Goal: Task Accomplishment & Management: Manage account settings

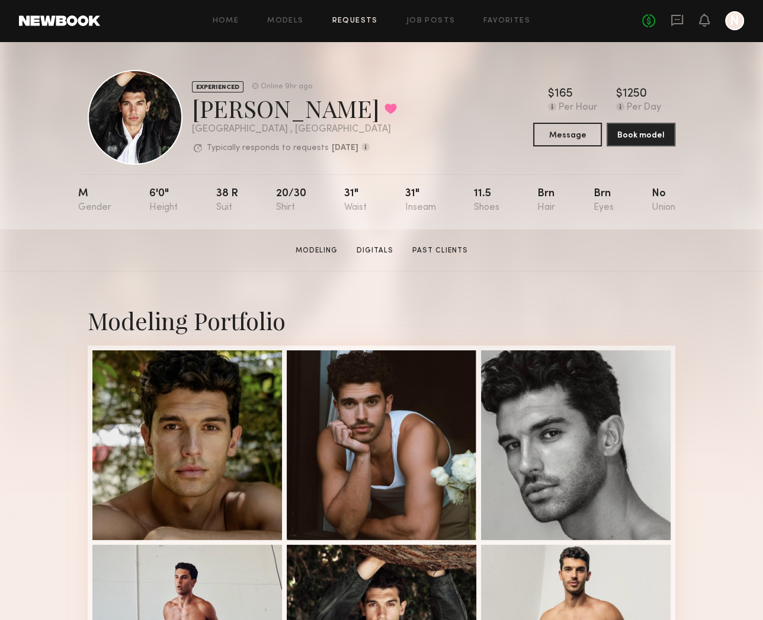
click at [369, 23] on link "Requests" at bounding box center [355, 21] width 46 height 8
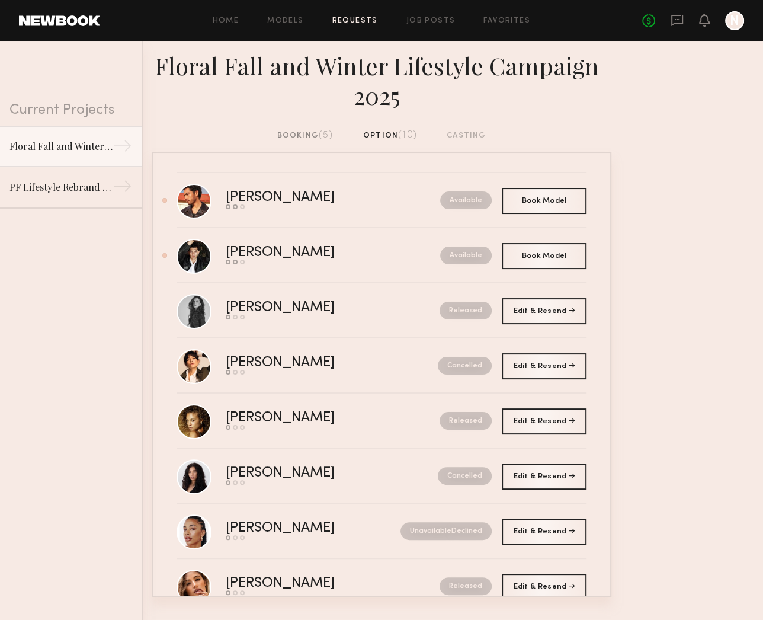
click at [297, 136] on div "booking (5)" at bounding box center [305, 135] width 56 height 13
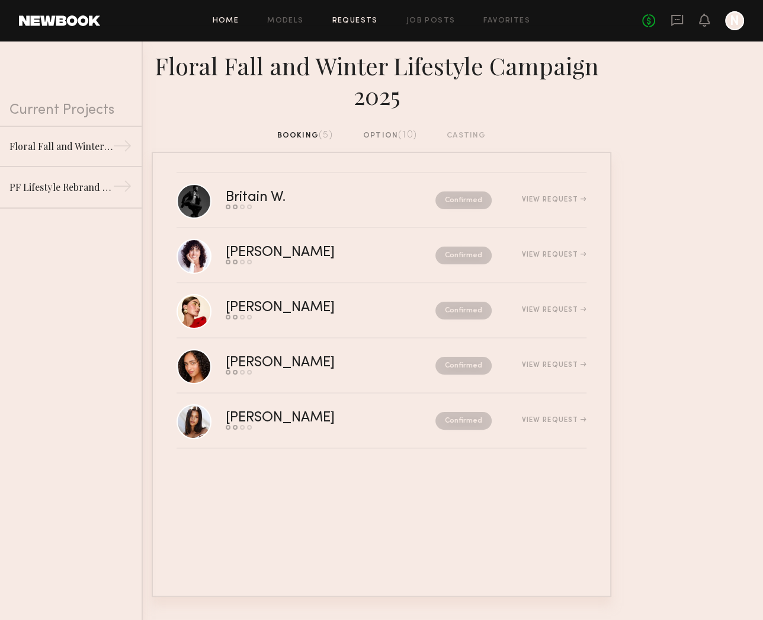
click at [235, 23] on link "Home" at bounding box center [226, 21] width 27 height 8
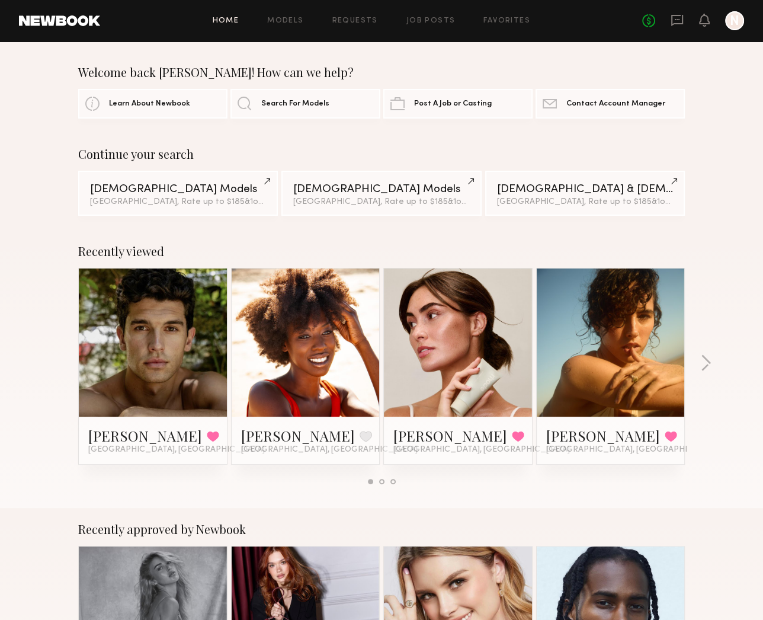
click at [137, 386] on link at bounding box center [153, 342] width 72 height 148
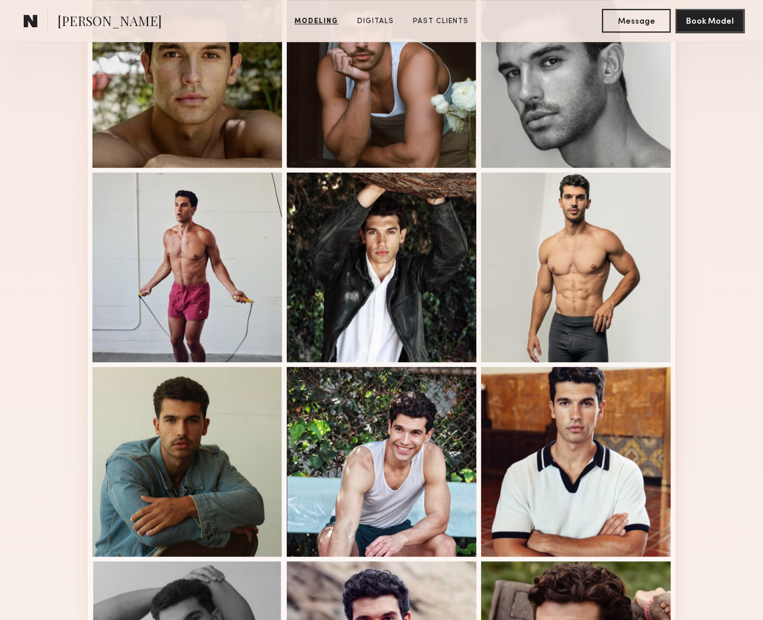
scroll to position [361, 0]
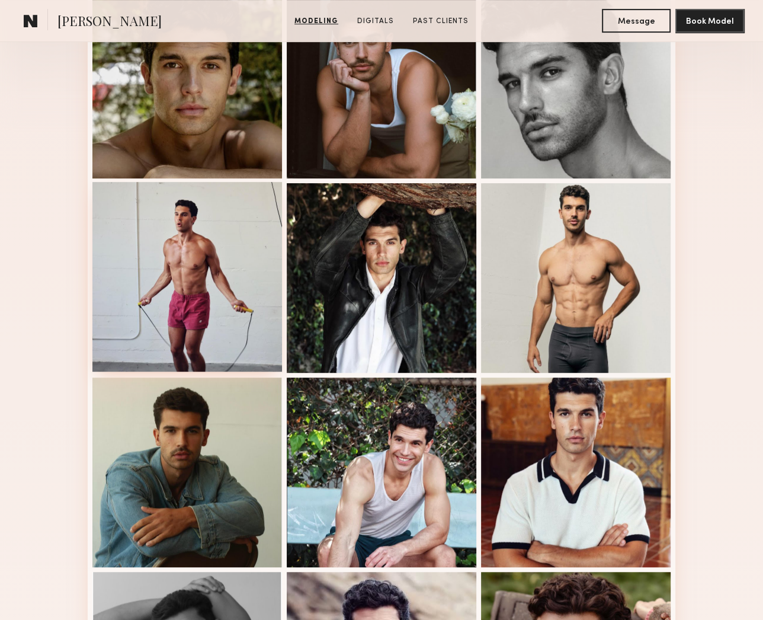
click at [196, 299] on div at bounding box center [187, 277] width 190 height 190
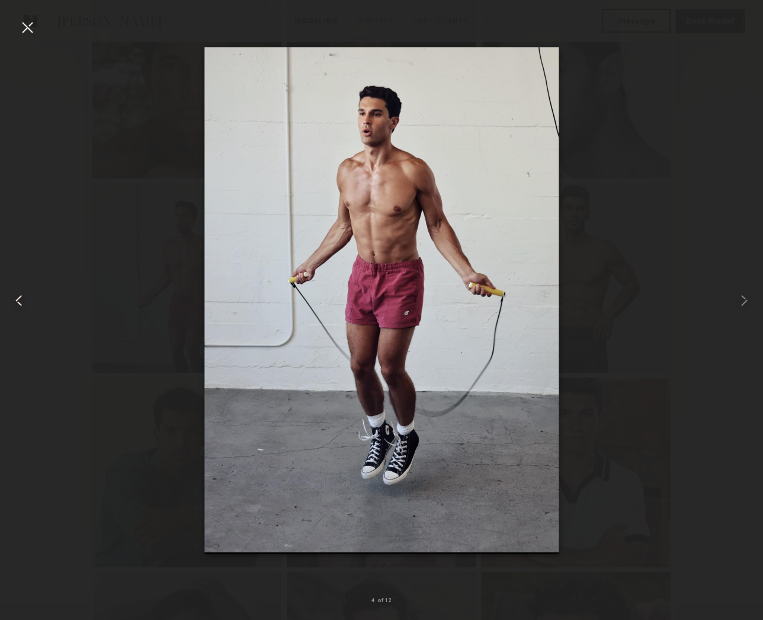
click at [25, 295] on common-icon at bounding box center [18, 300] width 19 height 19
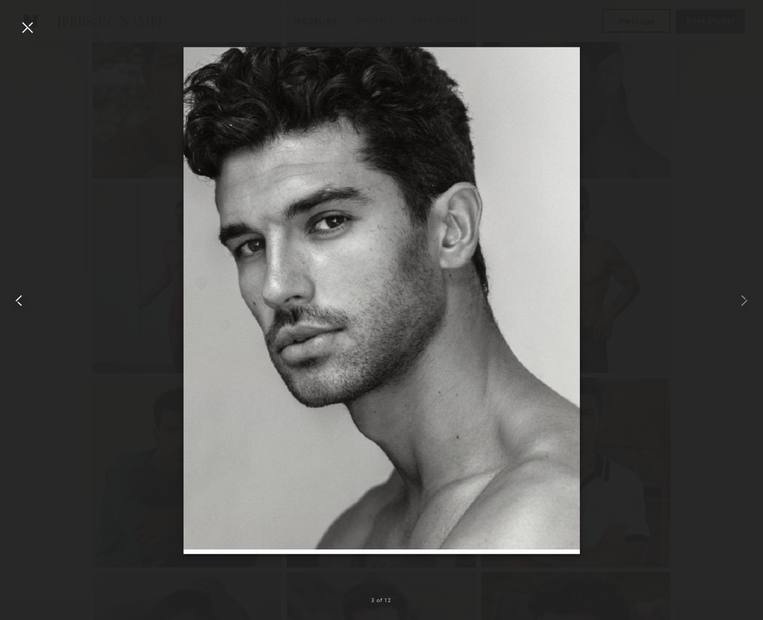
click at [25, 295] on common-icon at bounding box center [18, 300] width 19 height 19
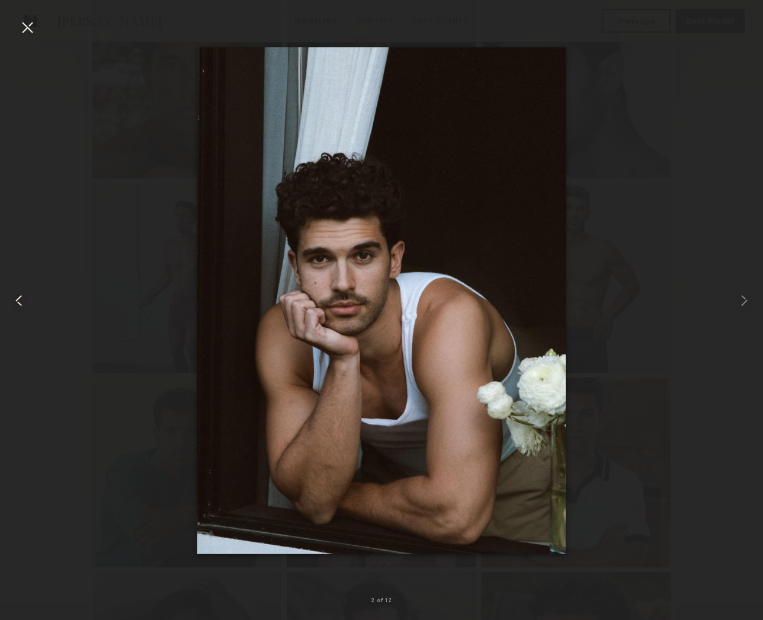
click at [25, 295] on common-icon at bounding box center [18, 300] width 19 height 19
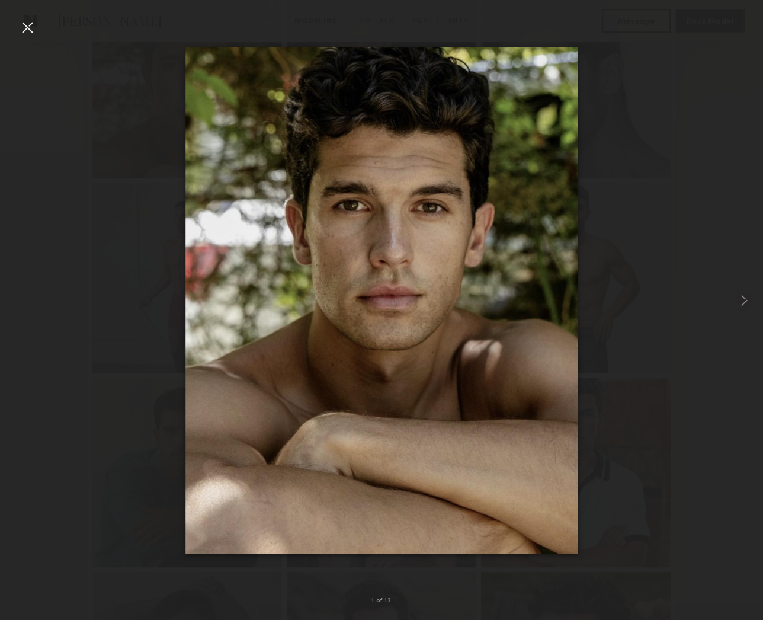
click at [25, 295] on div at bounding box center [381, 300] width 763 height 563
click at [31, 24] on div at bounding box center [27, 27] width 19 height 19
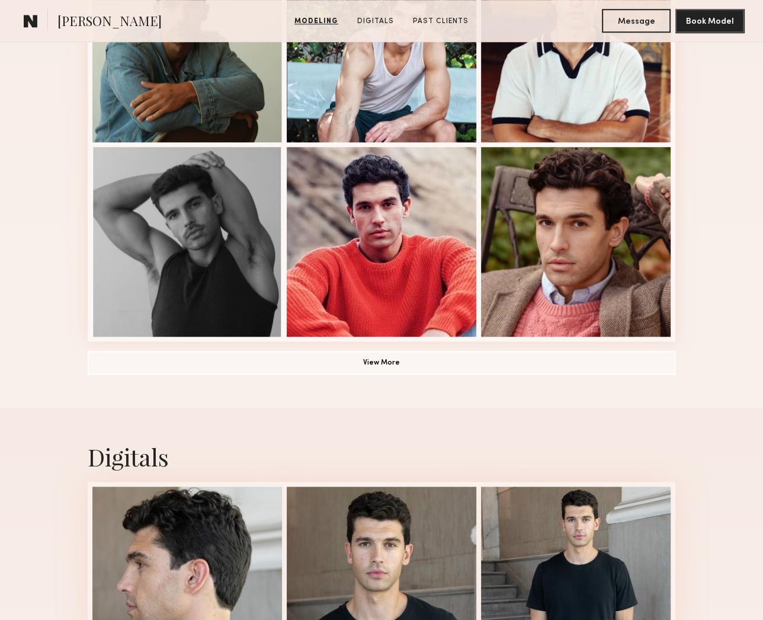
scroll to position [790, 0]
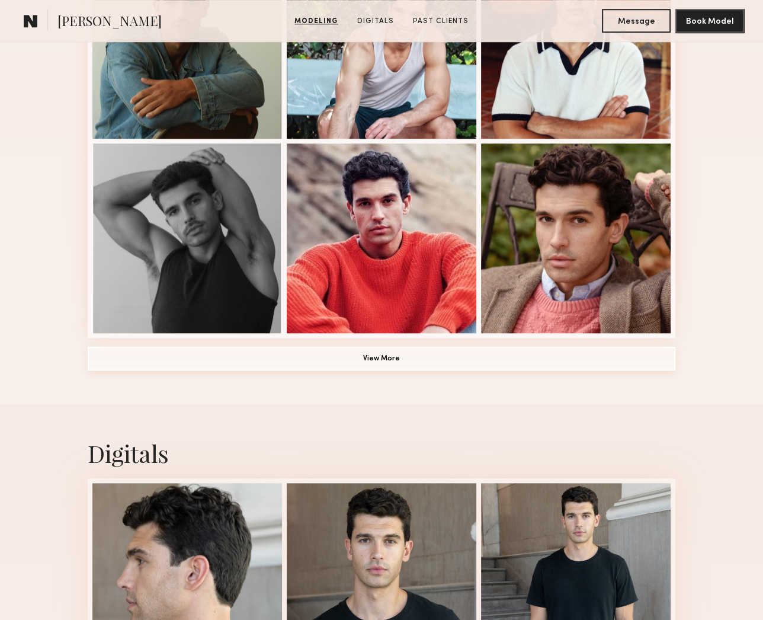
click at [402, 361] on button "View More" at bounding box center [382, 359] width 588 height 24
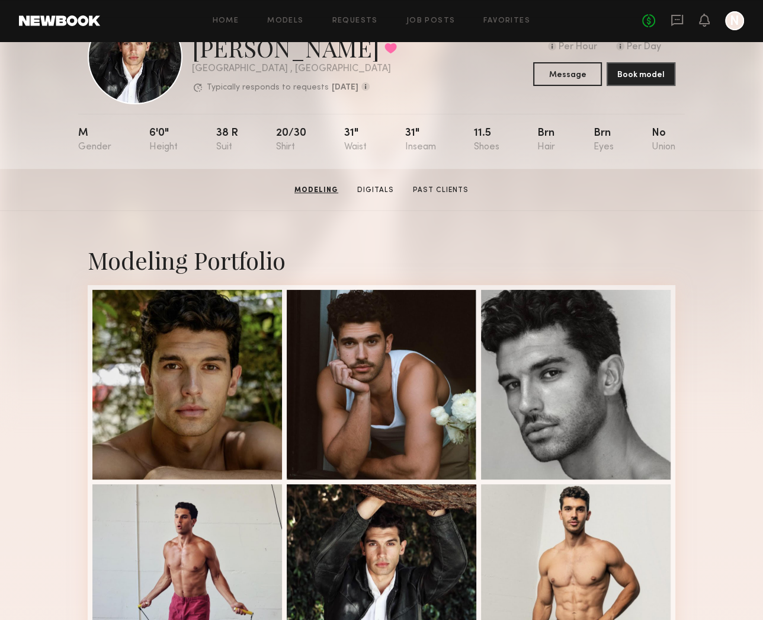
scroll to position [0, 0]
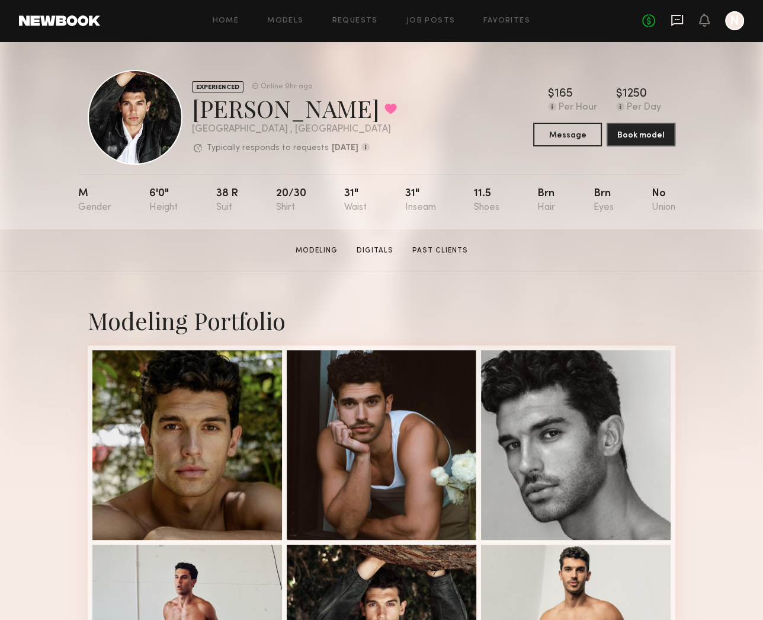
click at [680, 21] on icon at bounding box center [677, 20] width 13 height 13
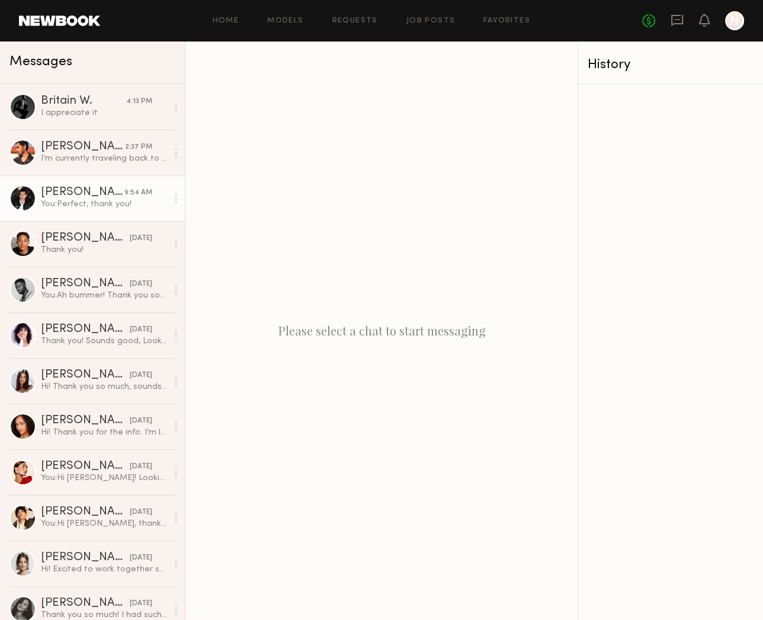
click at [82, 192] on div "Chris O." at bounding box center [83, 193] width 84 height 12
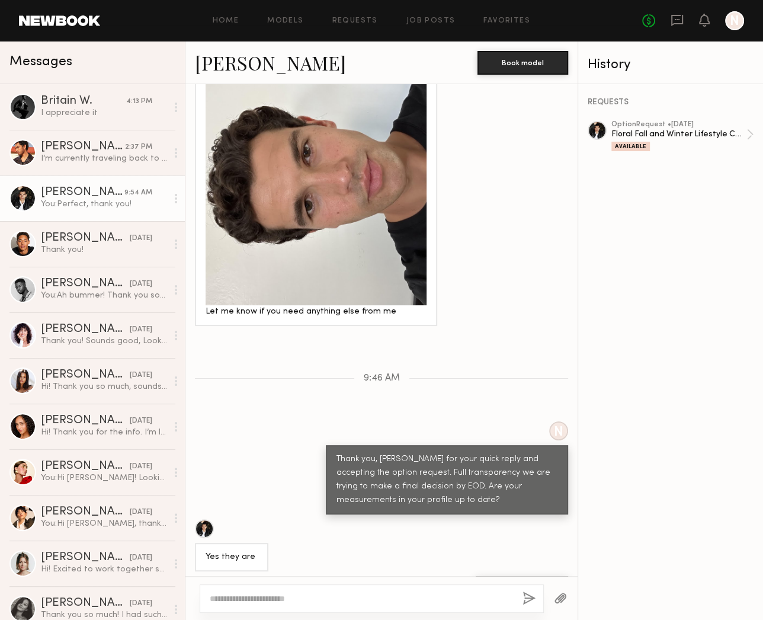
scroll to position [880, 0]
click at [79, 149] on div "Jacob R." at bounding box center [83, 147] width 84 height 12
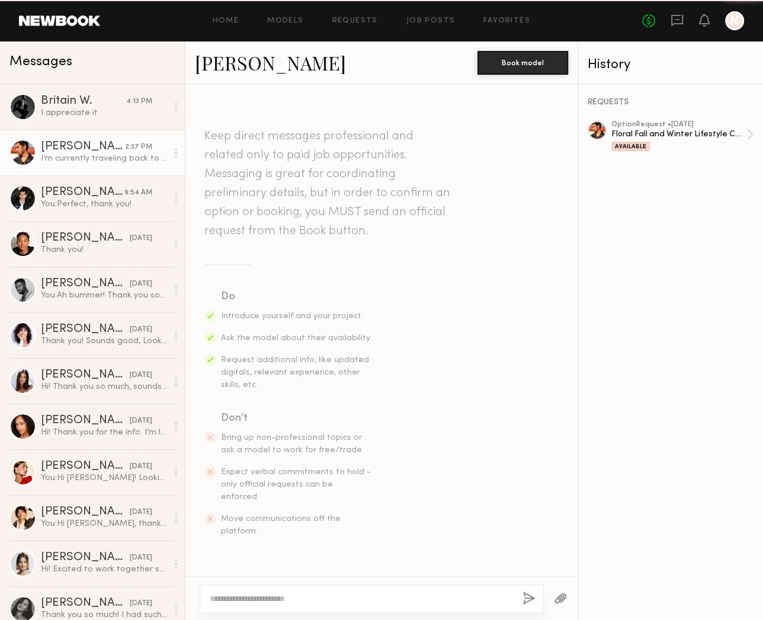
scroll to position [872, 0]
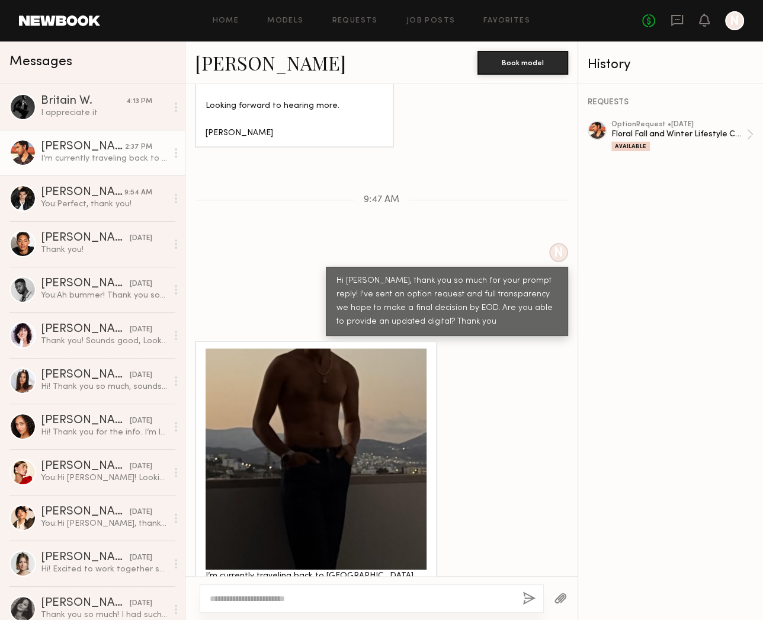
click at [346, 428] on div at bounding box center [316, 458] width 221 height 221
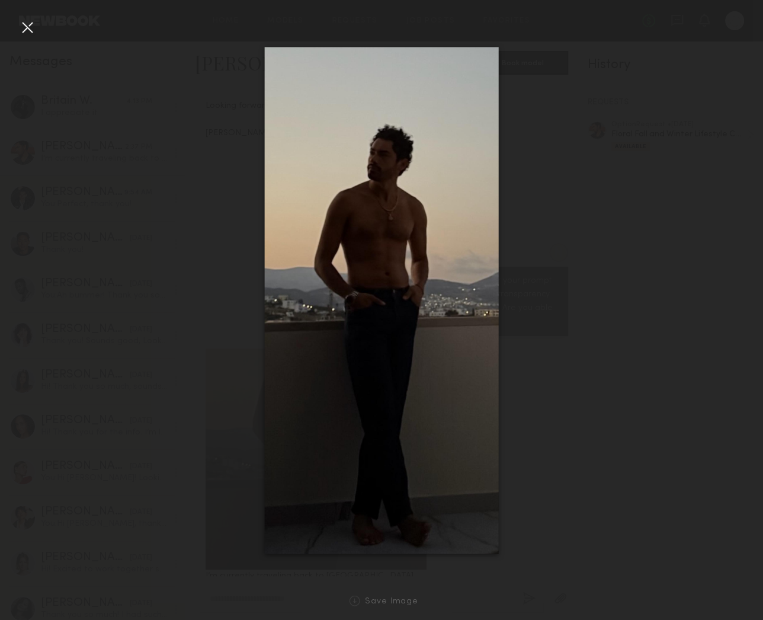
click at [32, 28] on div at bounding box center [27, 27] width 19 height 19
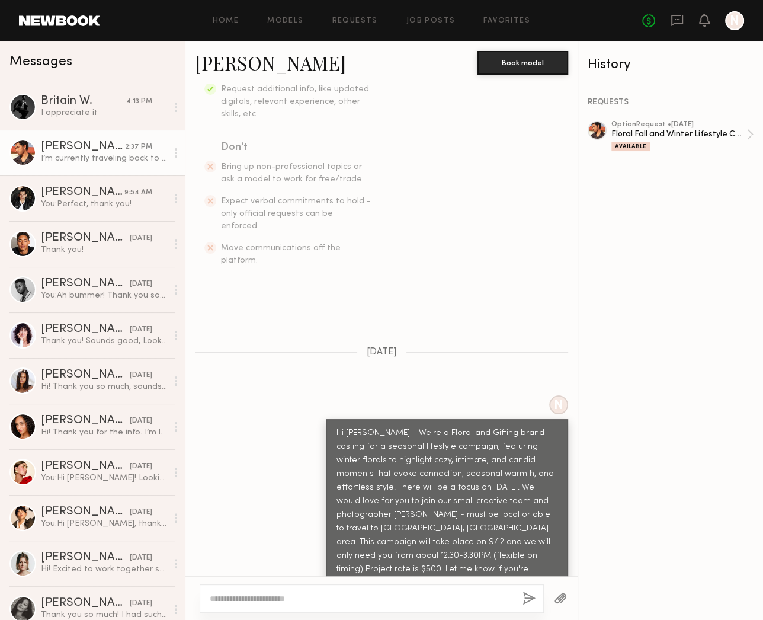
scroll to position [207, 0]
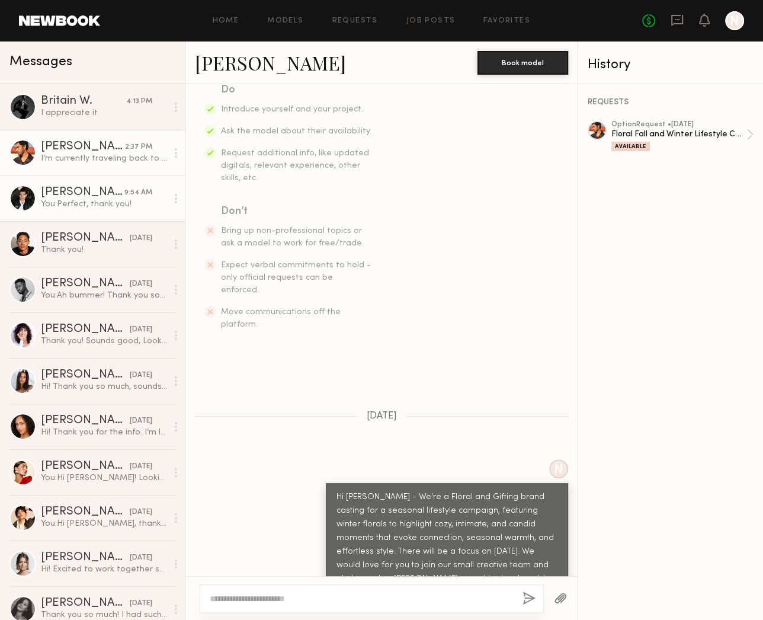
click at [95, 184] on link "Chris O. 9:54 AM You: Perfect, thank you!" at bounding box center [92, 198] width 185 height 46
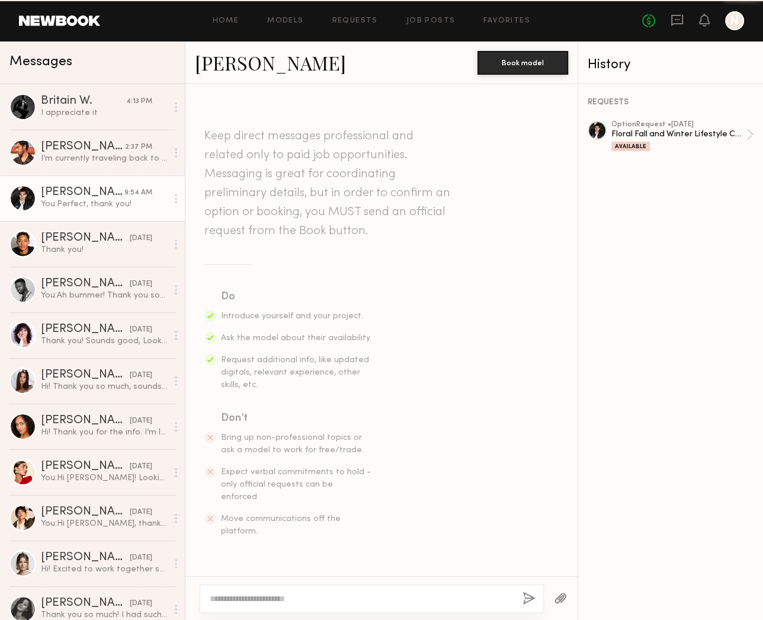
scroll to position [880, 0]
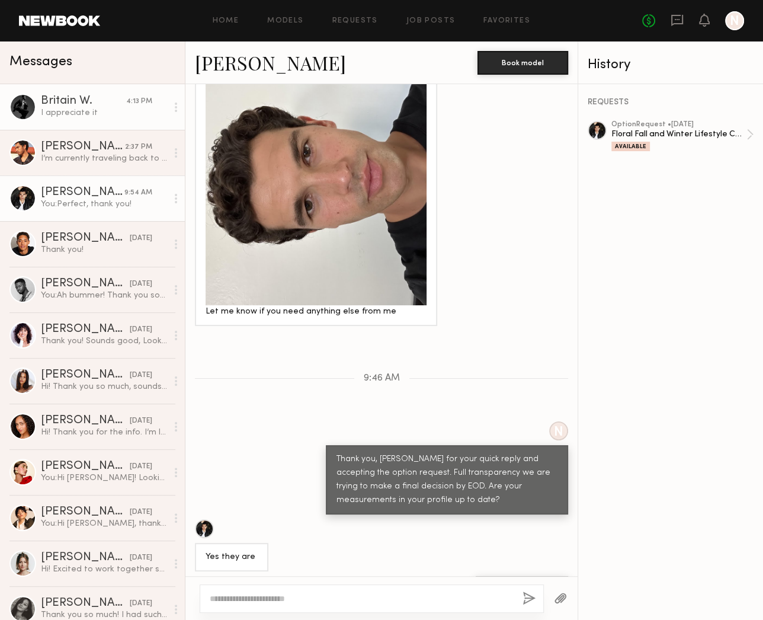
click at [93, 108] on div "I appreciate it" at bounding box center [104, 112] width 126 height 11
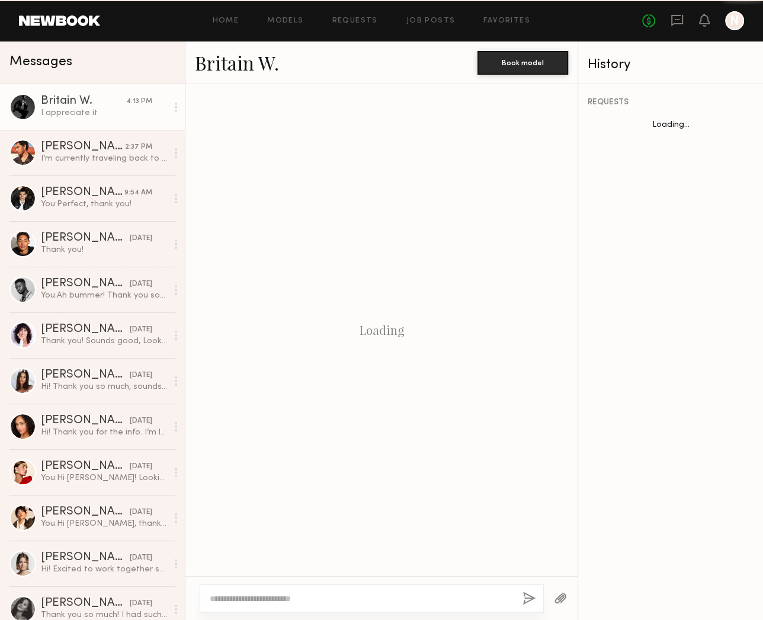
scroll to position [1248, 0]
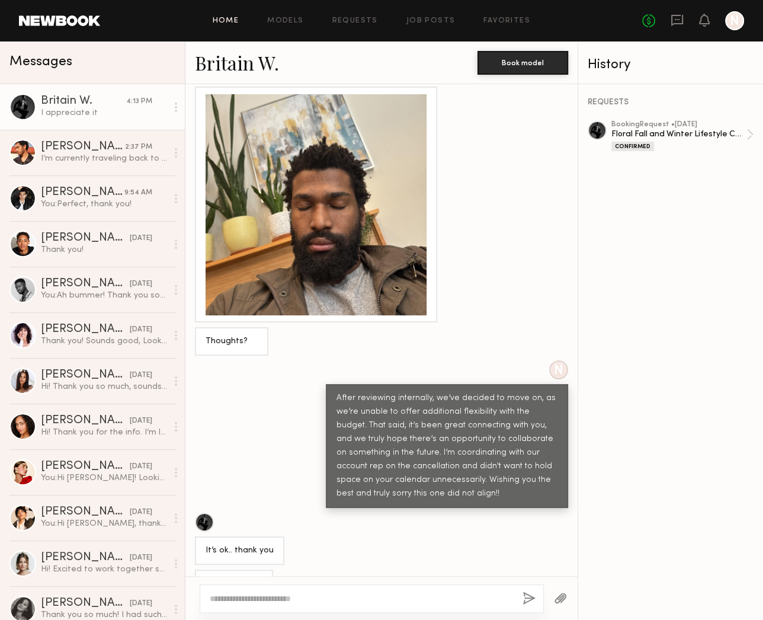
click at [226, 23] on link "Home" at bounding box center [226, 21] width 27 height 8
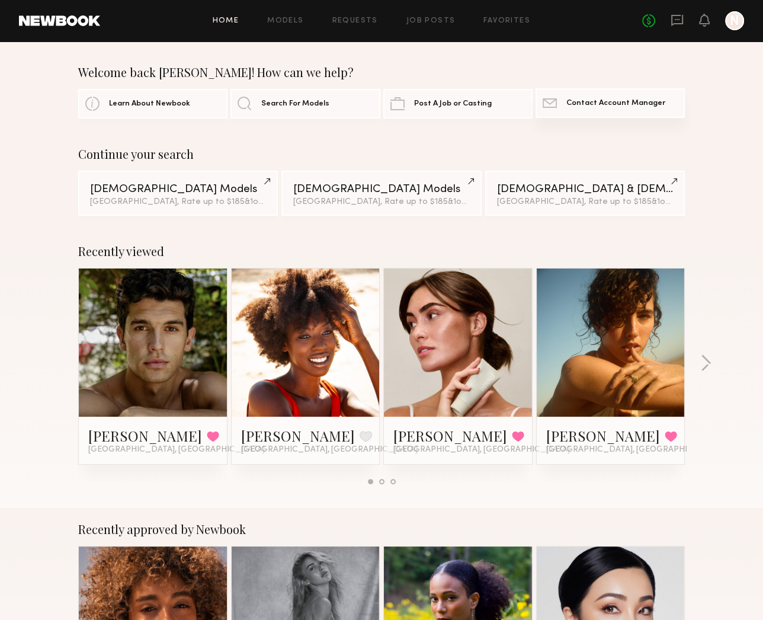
click at [609, 92] on link "Contact Newbook Contact Account Manager" at bounding box center [610, 103] width 149 height 30
click at [677, 23] on icon at bounding box center [677, 20] width 12 height 11
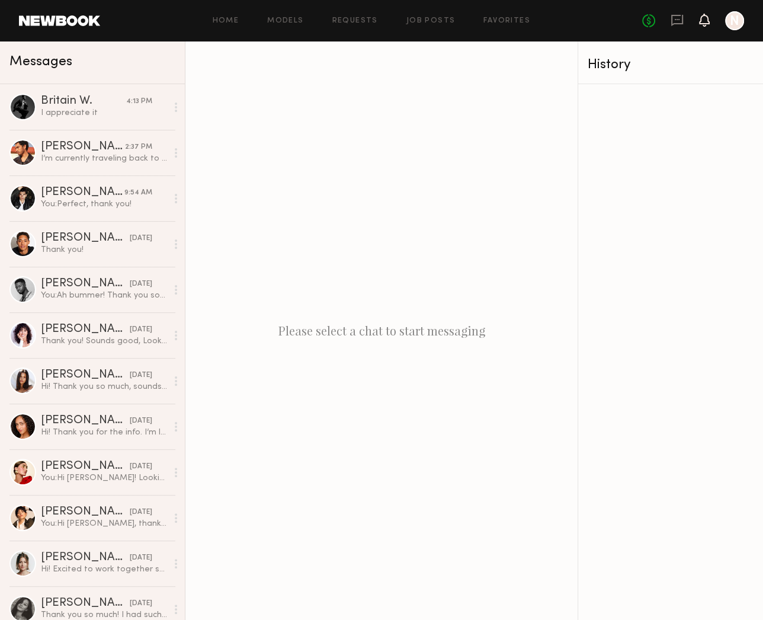
click at [706, 19] on icon at bounding box center [704, 19] width 9 height 8
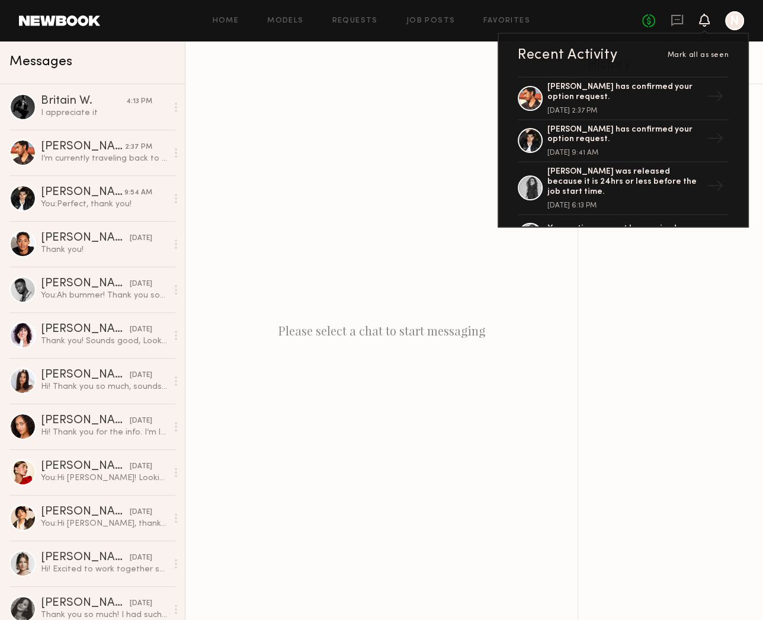
click at [706, 19] on icon at bounding box center [704, 19] width 9 height 8
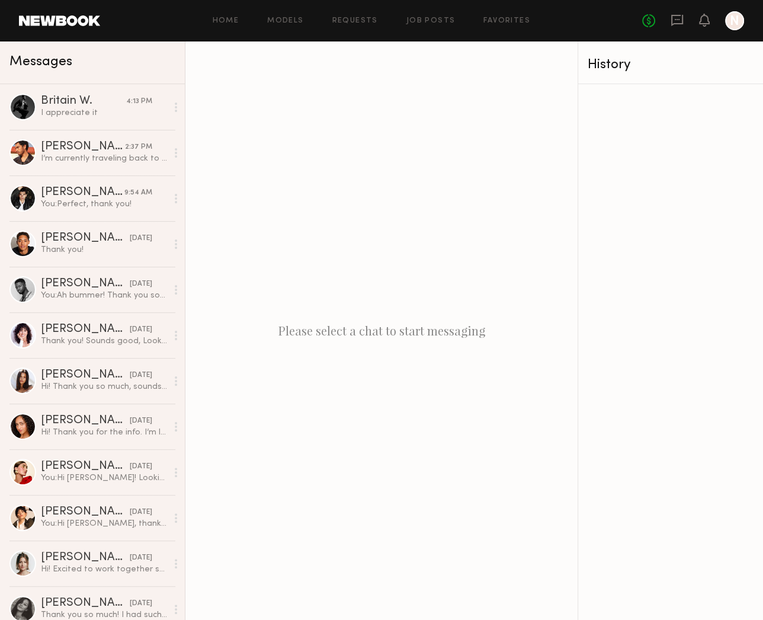
click at [81, 21] on link at bounding box center [59, 20] width 81 height 11
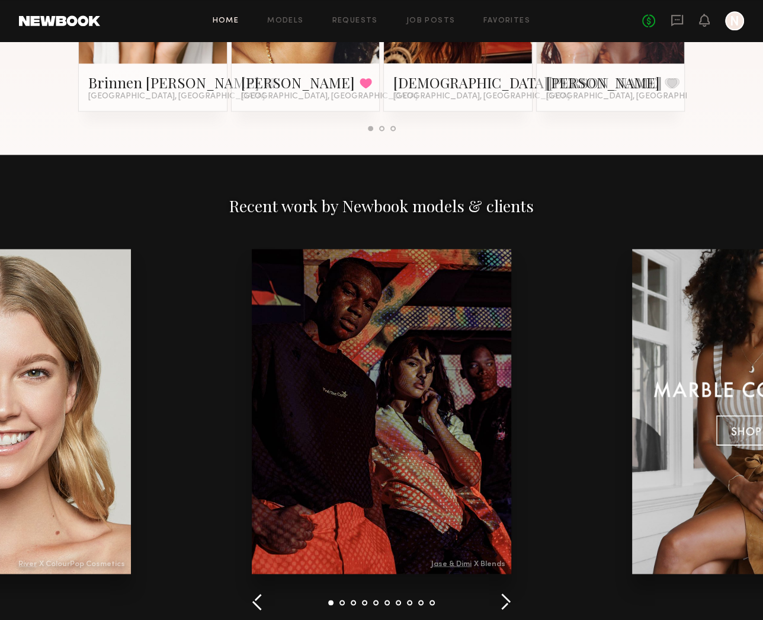
scroll to position [1539, 0]
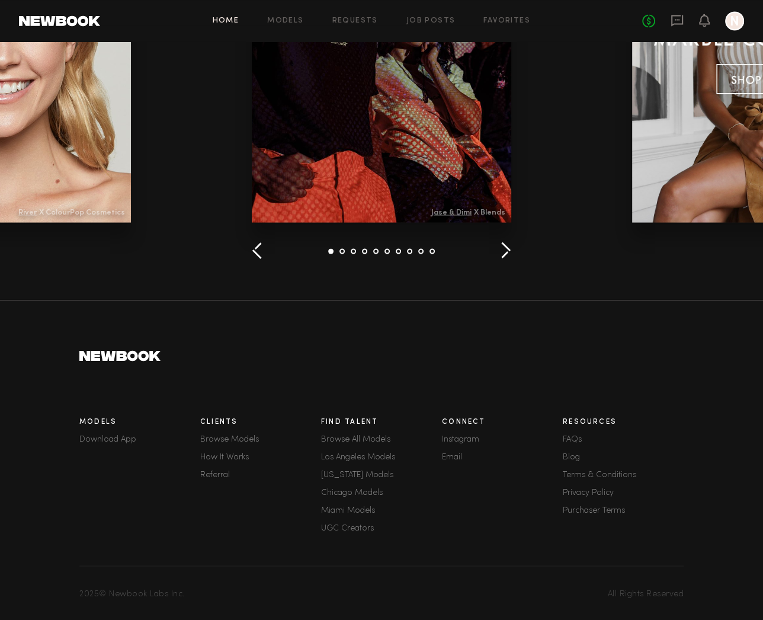
click at [449, 457] on link "Email" at bounding box center [502, 457] width 121 height 8
click at [238, 18] on link "Home" at bounding box center [226, 21] width 27 height 8
click at [516, 21] on link "Favorites" at bounding box center [507, 21] width 47 height 8
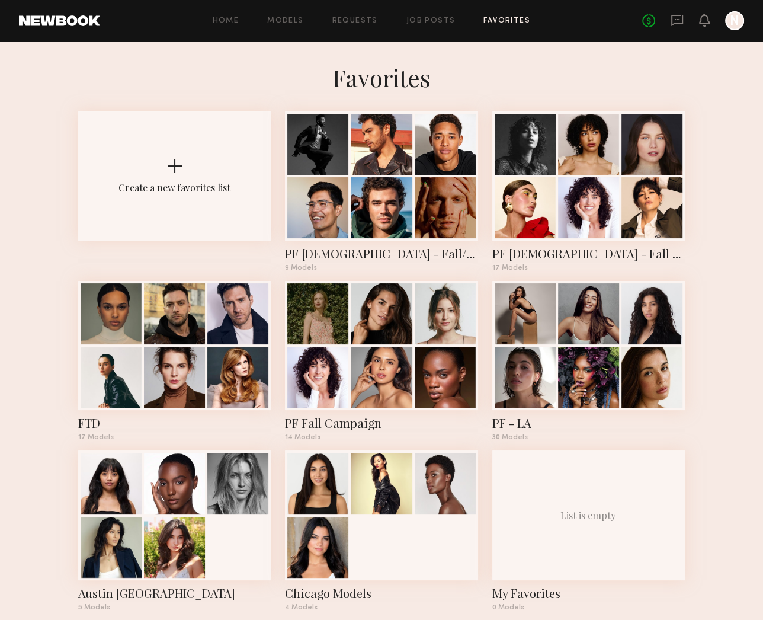
click at [90, 22] on link at bounding box center [59, 20] width 81 height 11
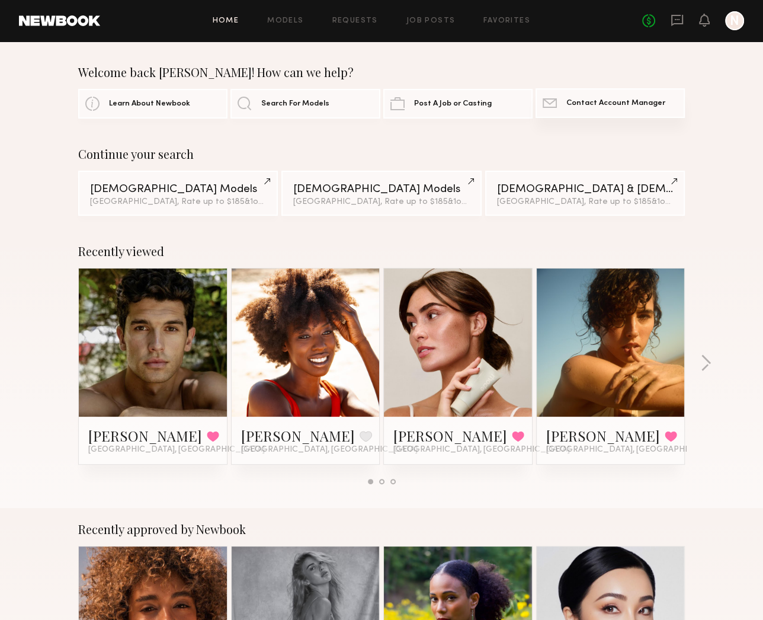
click at [648, 110] on link "Contact Newbook Contact Account Manager" at bounding box center [610, 103] width 149 height 30
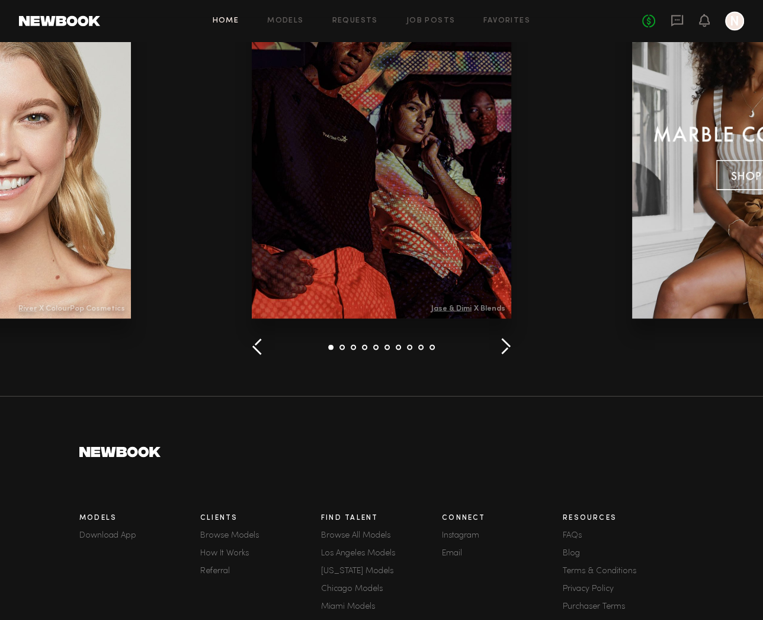
scroll to position [1539, 0]
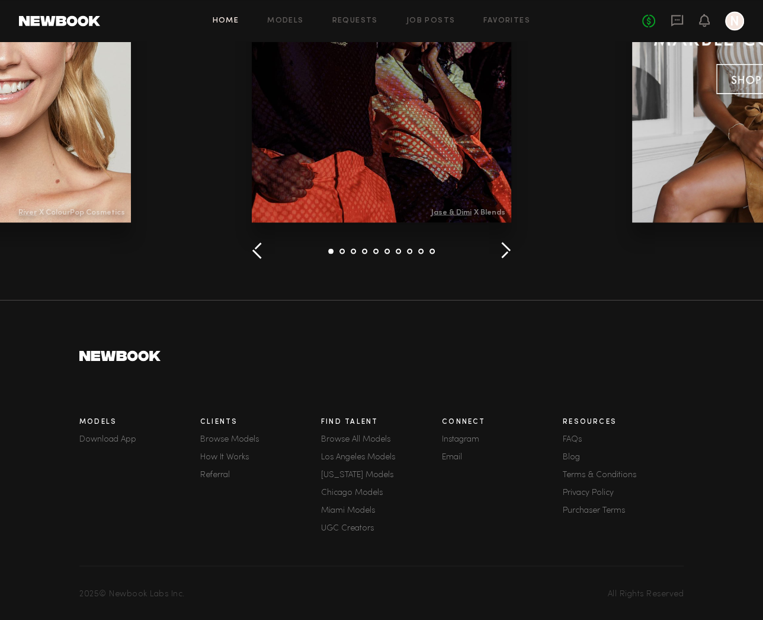
click at [574, 435] on link "FAQs" at bounding box center [623, 439] width 121 height 8
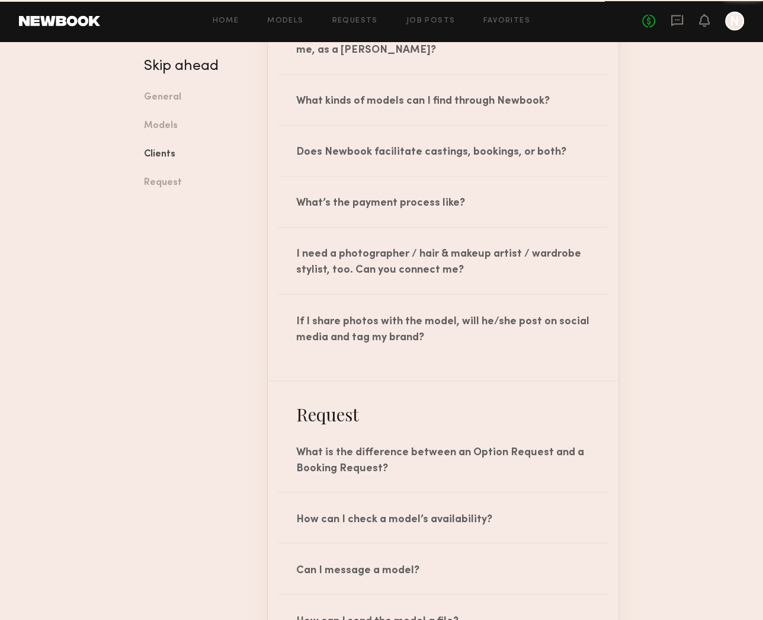
scroll to position [1407, 0]
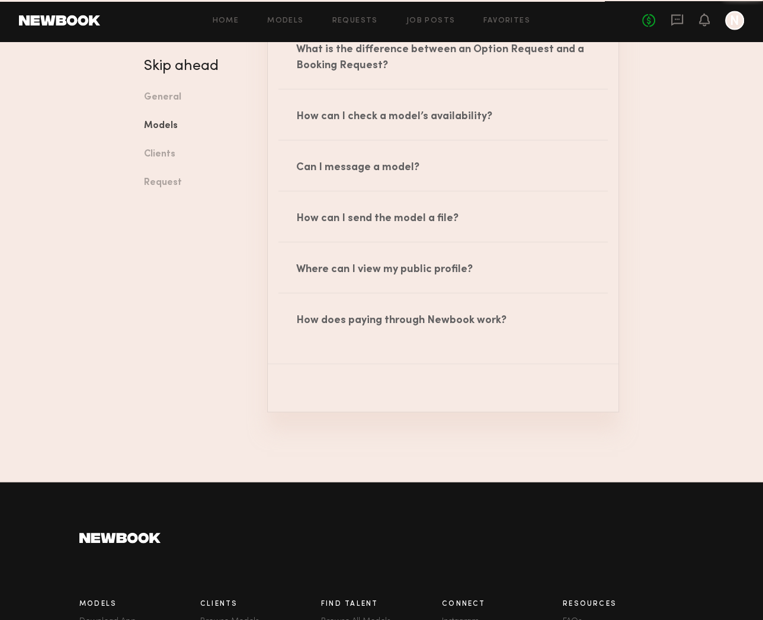
scroll to position [1987, 0]
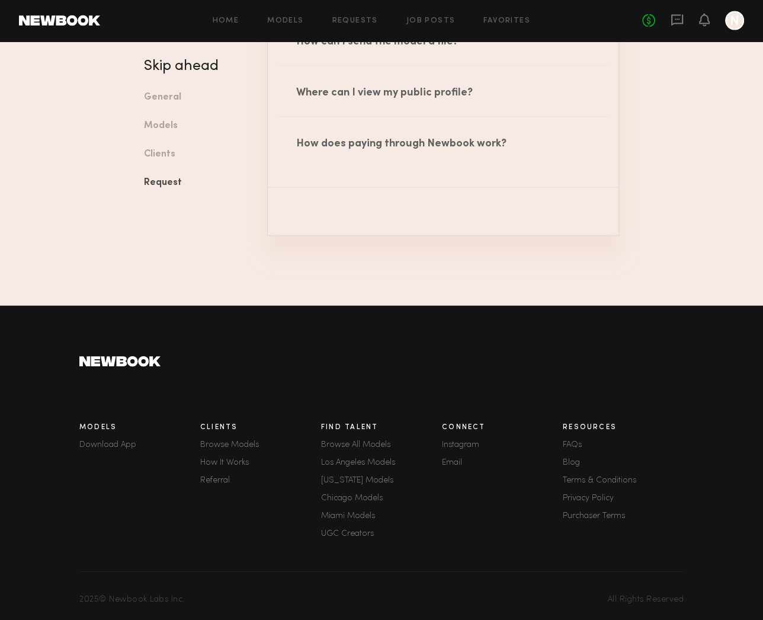
click at [590, 476] on link "Terms & Conditions" at bounding box center [623, 480] width 121 height 8
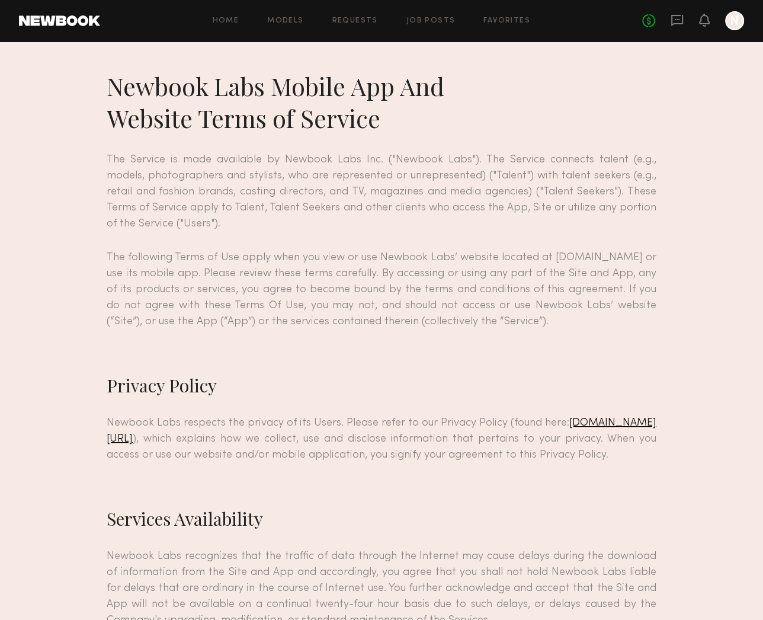
click at [244, 440] on u "newbookmodels.com/privacy-policy" at bounding box center [382, 431] width 550 height 26
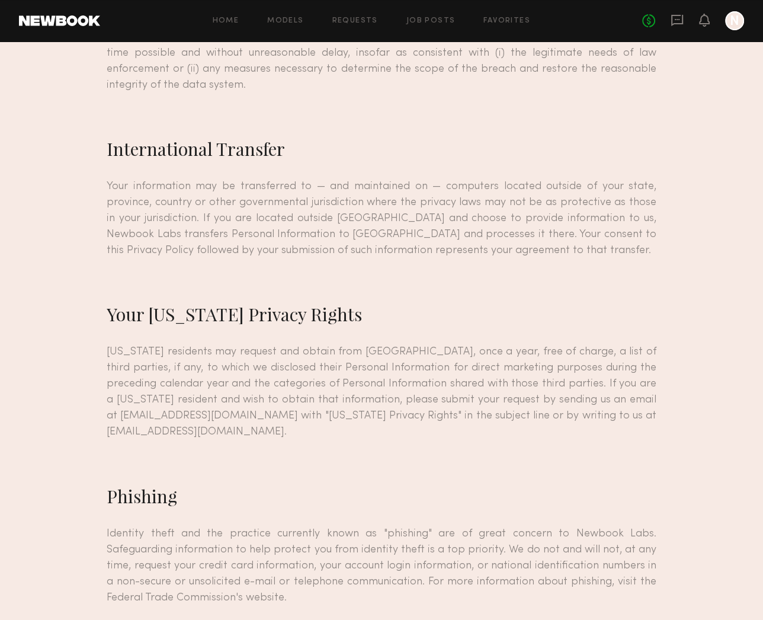
scroll to position [3535, 0]
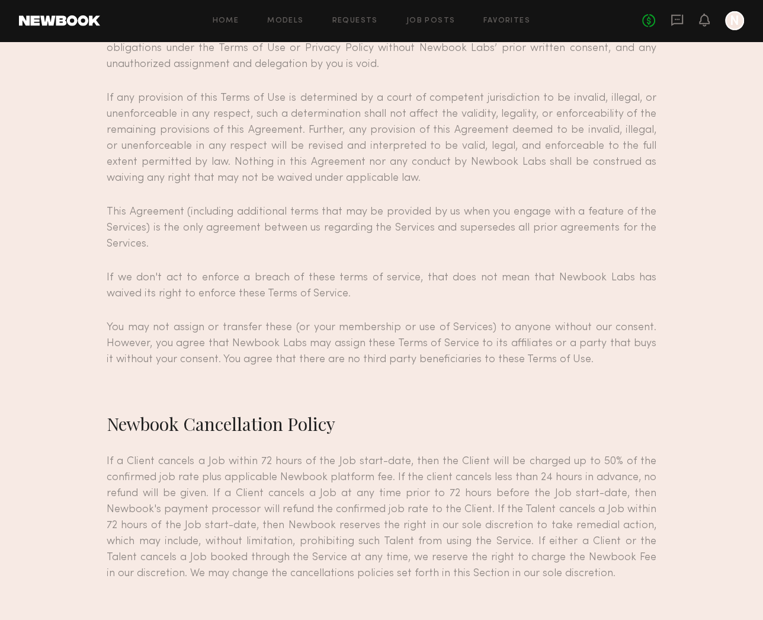
scroll to position [9751, 0]
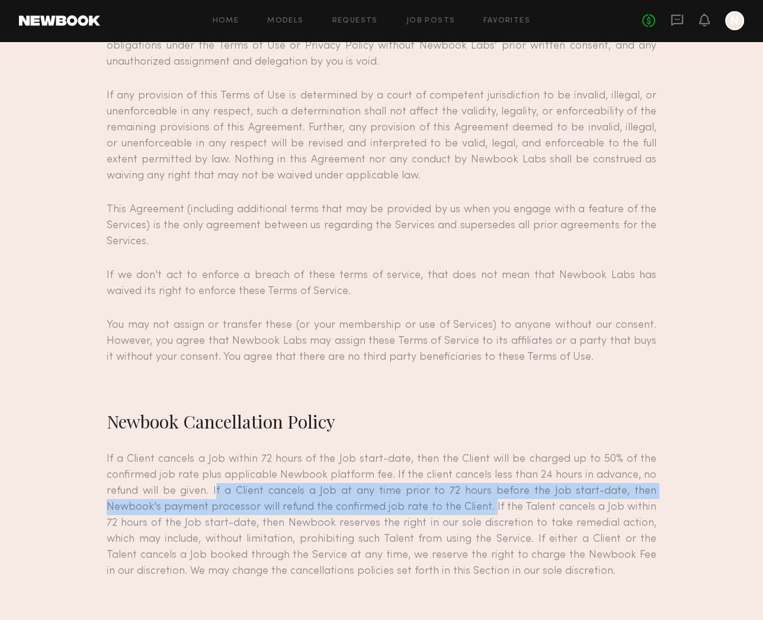
drag, startPoint x: 217, startPoint y: 285, endPoint x: 484, endPoint y: 302, distance: 267.2
click at [484, 451] on p "If a Client cancels a Job within 72 hours of the Job start-date, then the Clien…" at bounding box center [382, 515] width 550 height 128
copy p "If a Client cancels a Job at any time prior to 72 hours before the Job start-da…"
click at [675, 23] on icon at bounding box center [677, 20] width 13 height 13
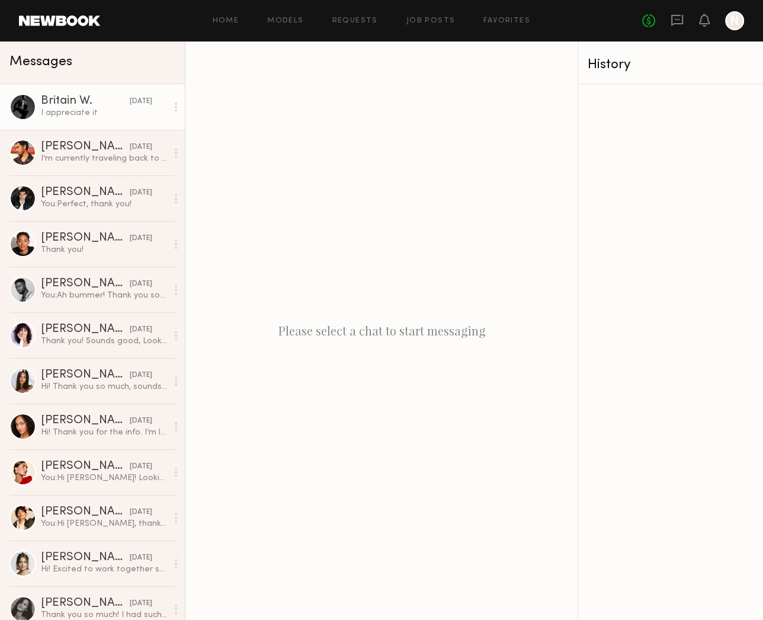
click at [68, 111] on div "I appreciate it" at bounding box center [104, 112] width 126 height 11
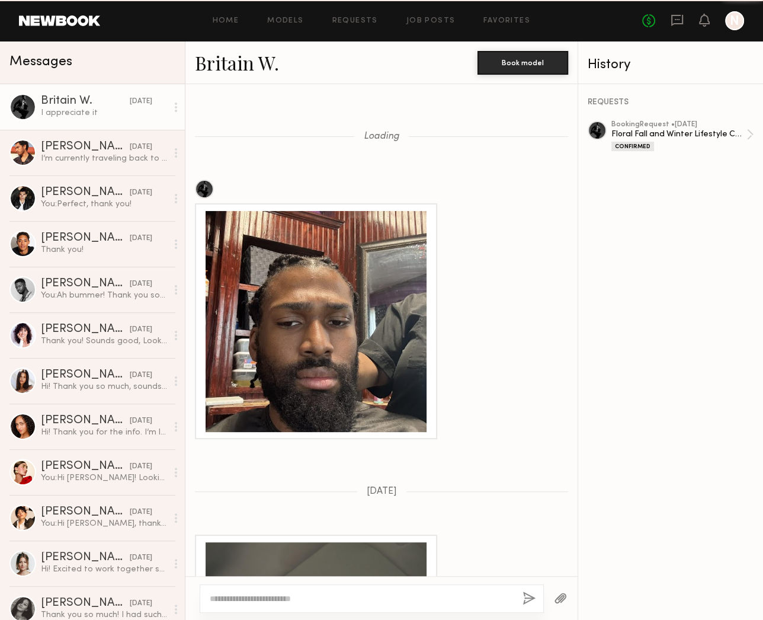
scroll to position [1248, 0]
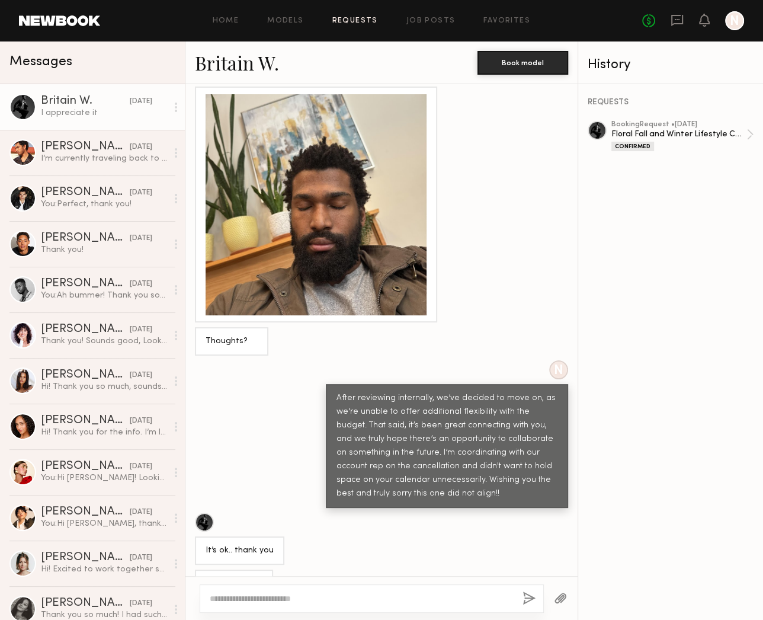
click at [345, 21] on link "Requests" at bounding box center [355, 21] width 46 height 8
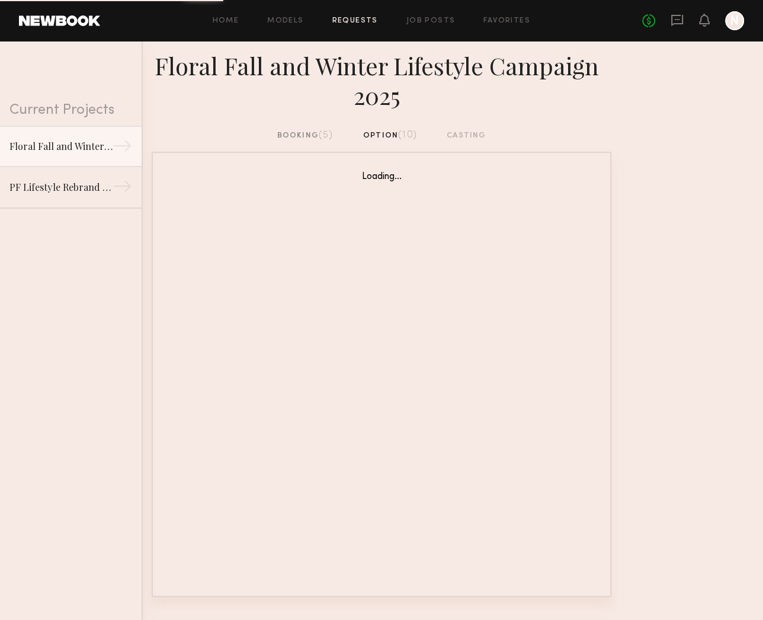
click at [302, 135] on div "booking (5)" at bounding box center [305, 135] width 56 height 13
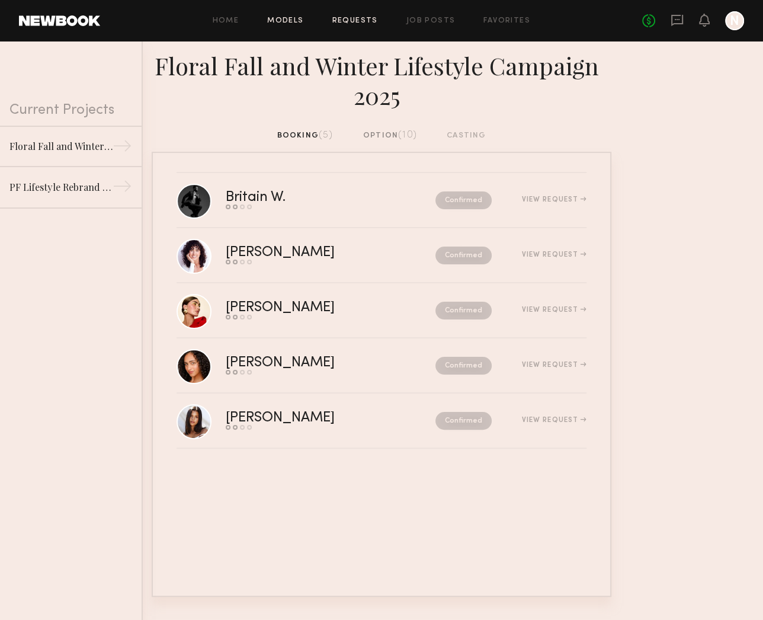
click at [289, 20] on link "Models" at bounding box center [285, 21] width 36 height 8
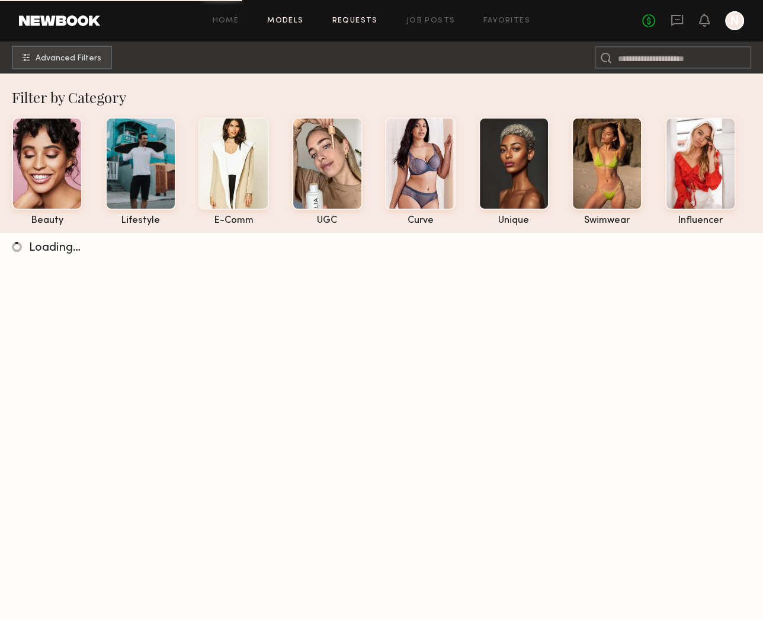
click at [357, 21] on link "Requests" at bounding box center [355, 21] width 46 height 8
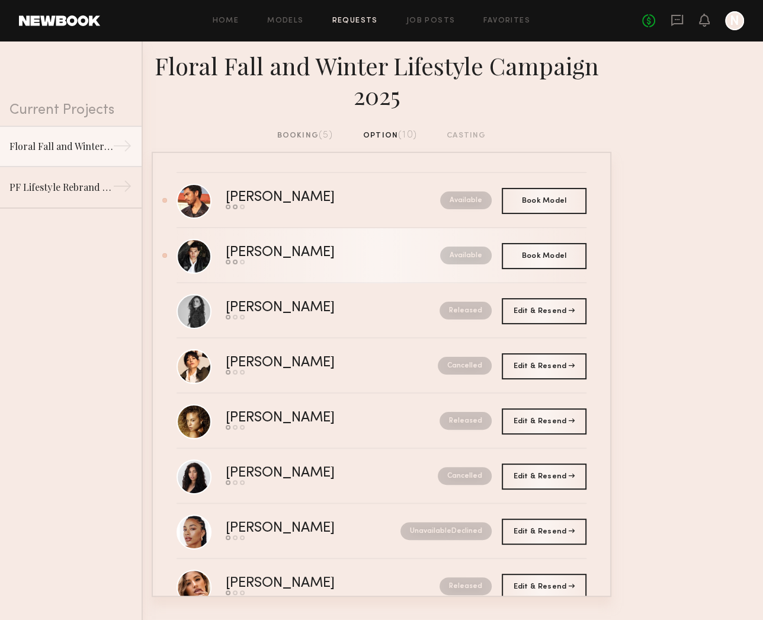
click at [264, 252] on div "[PERSON_NAME]" at bounding box center [307, 253] width 162 height 14
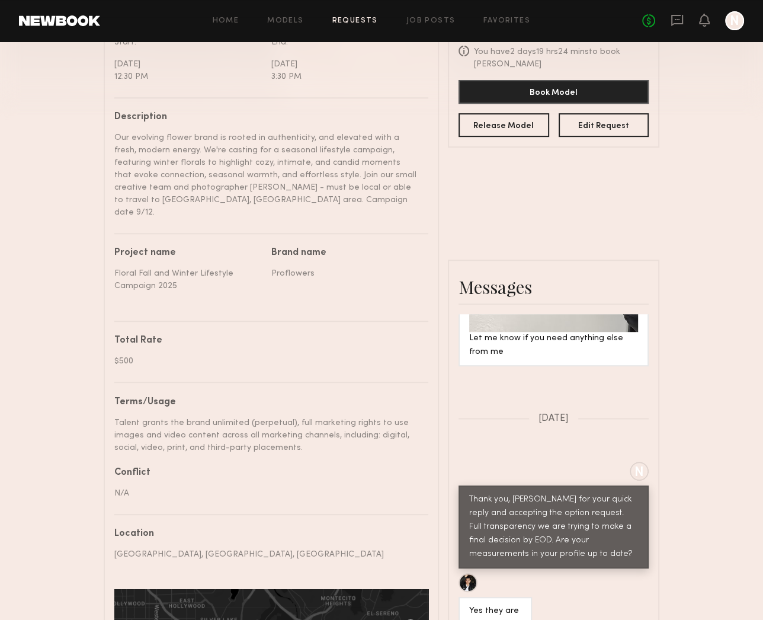
scroll to position [369, 0]
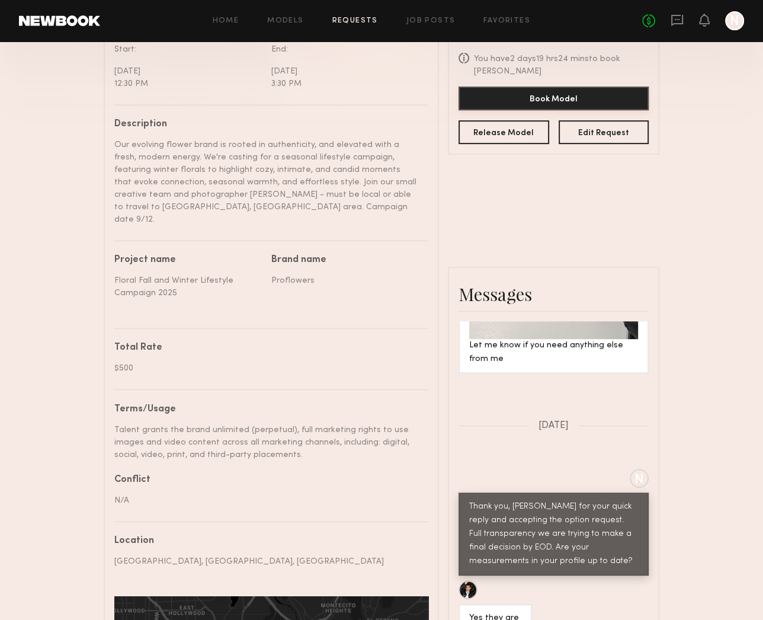
click at [570, 87] on button "Book Model" at bounding box center [554, 99] width 190 height 24
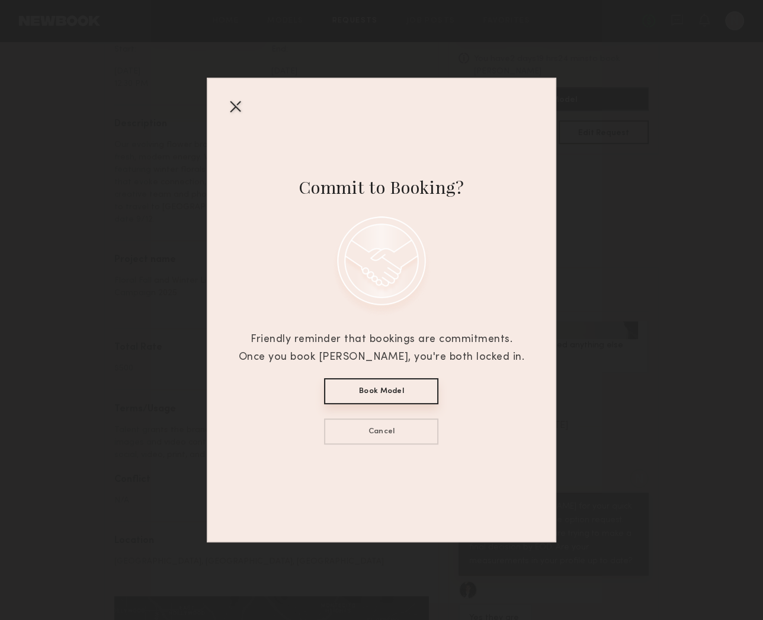
click at [398, 390] on button "Book Model" at bounding box center [381, 391] width 114 height 26
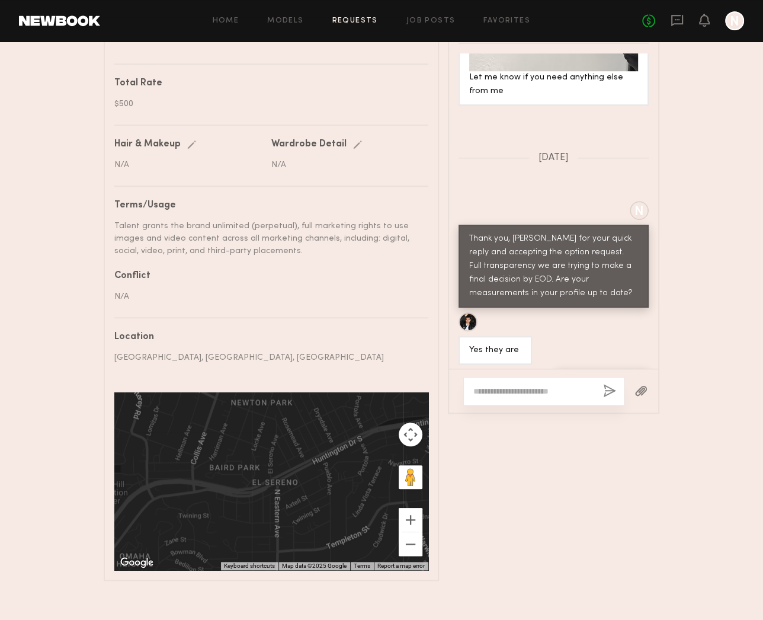
scroll to position [638, 0]
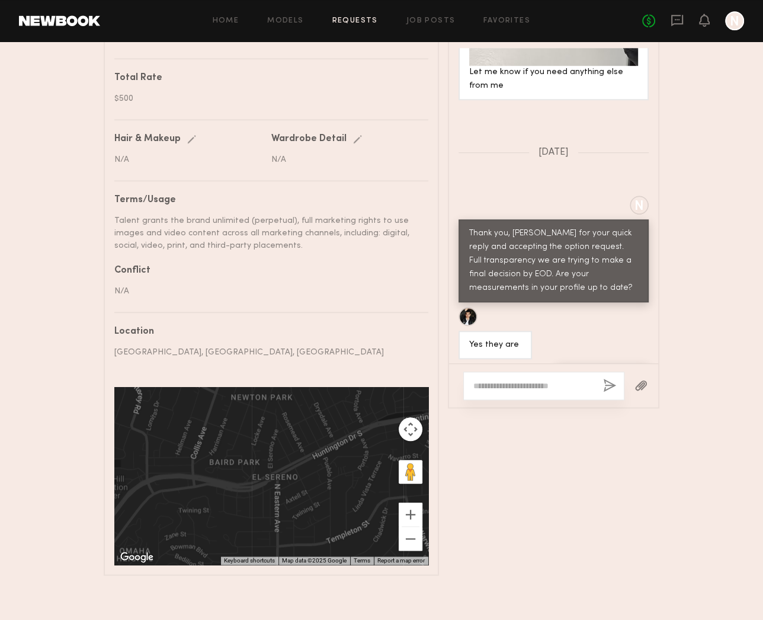
click at [514, 380] on textarea at bounding box center [533, 386] width 120 height 12
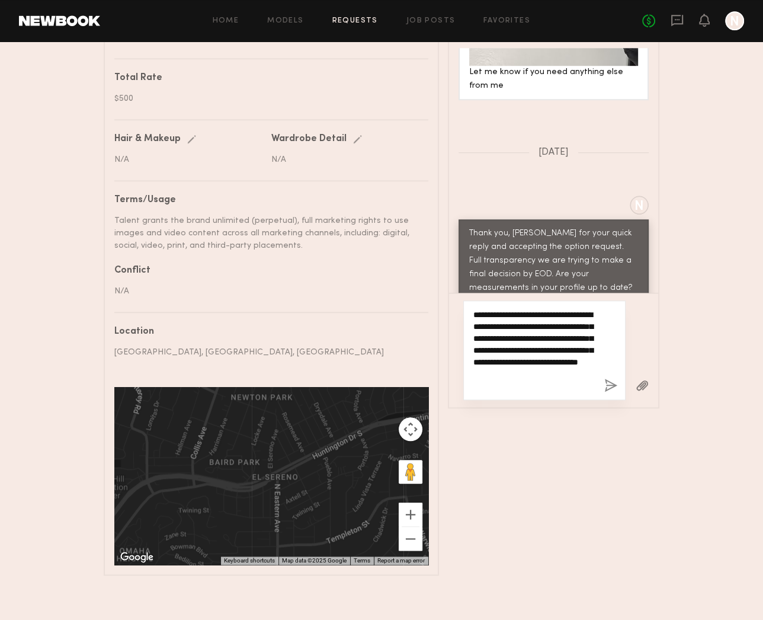
type textarea "**********"
click at [612, 382] on button "button" at bounding box center [610, 386] width 13 height 15
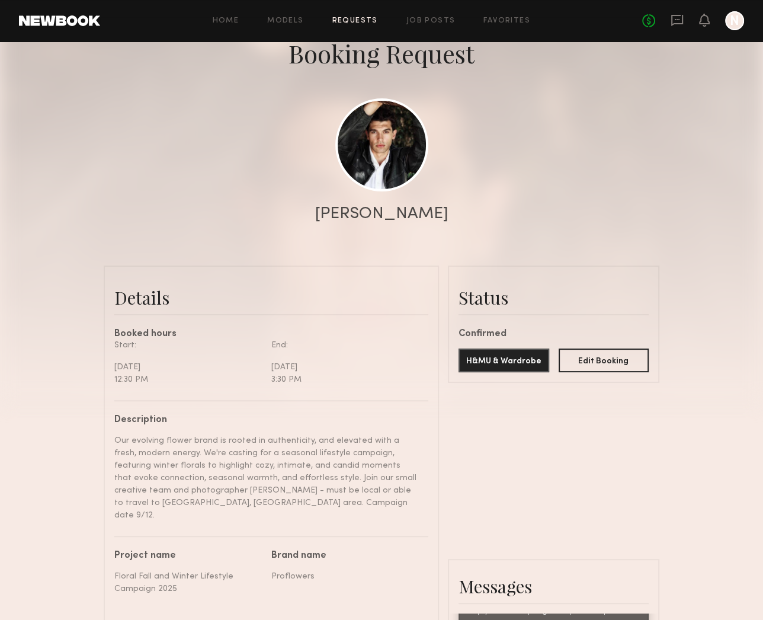
scroll to position [0, 0]
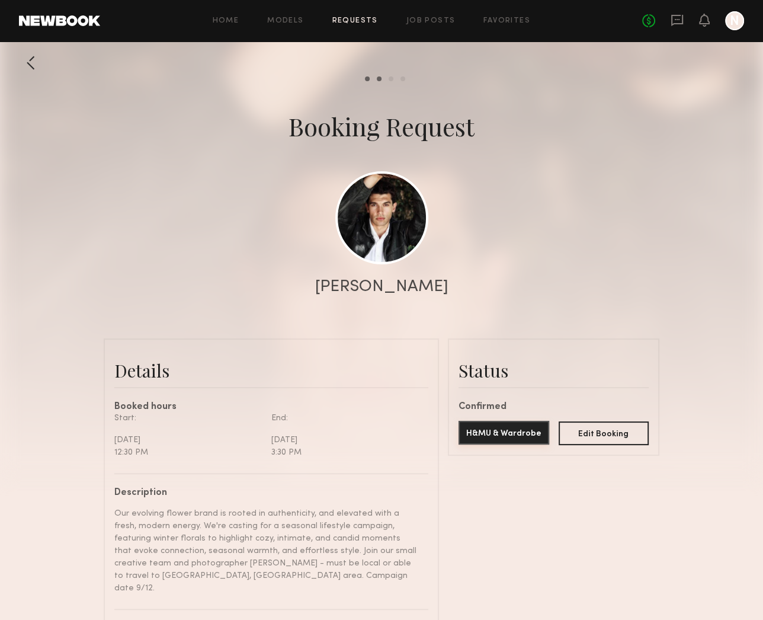
click at [503, 434] on button "H&MU & Wardrobe" at bounding box center [504, 433] width 91 height 24
click at [27, 63] on div at bounding box center [31, 63] width 24 height 24
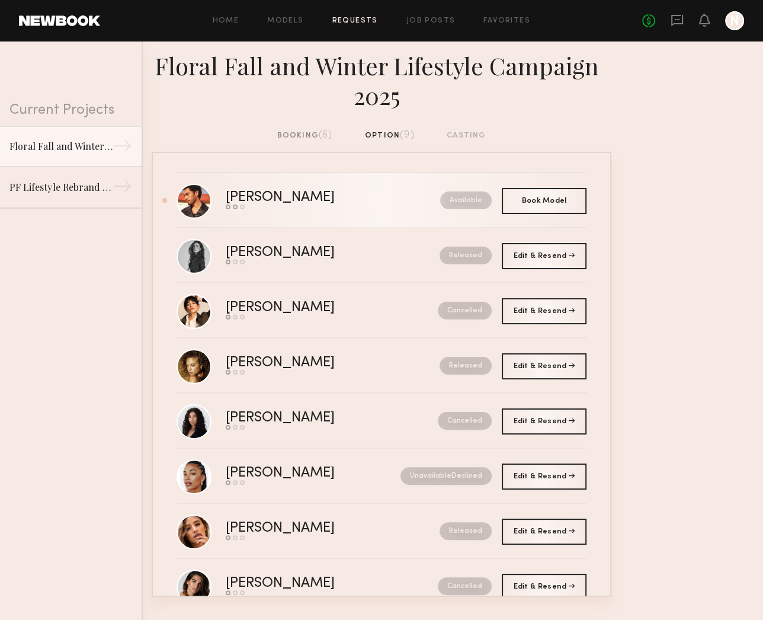
click at [249, 199] on div "[PERSON_NAME]" at bounding box center [307, 198] width 162 height 14
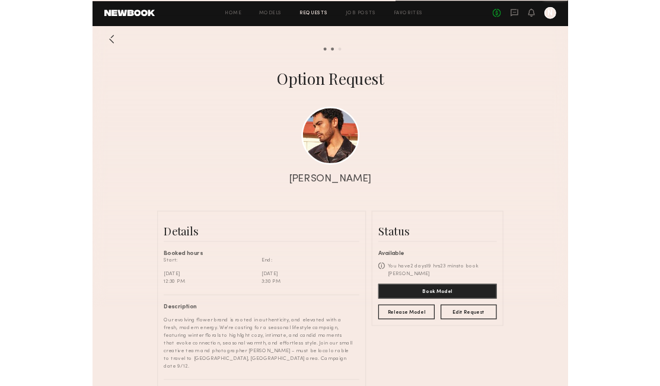
scroll to position [1135, 0]
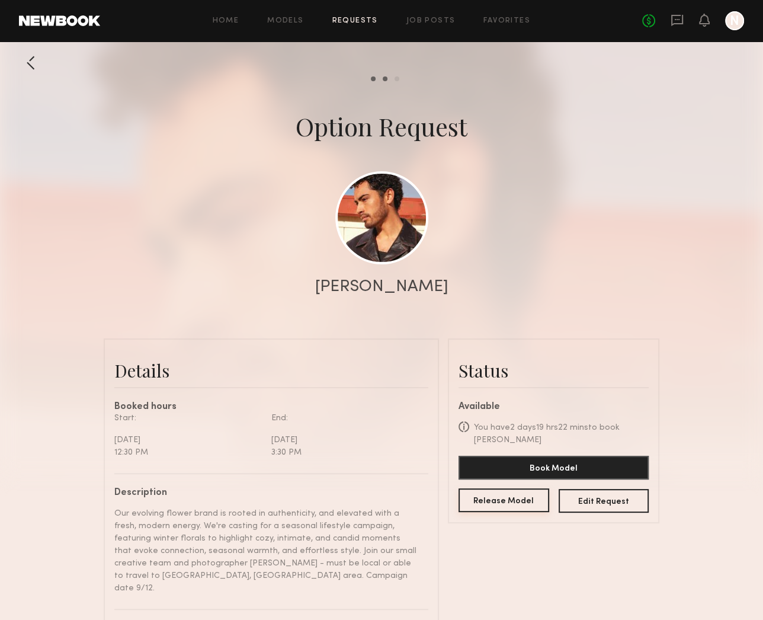
click at [529, 488] on button "Release Model" at bounding box center [504, 500] width 91 height 24
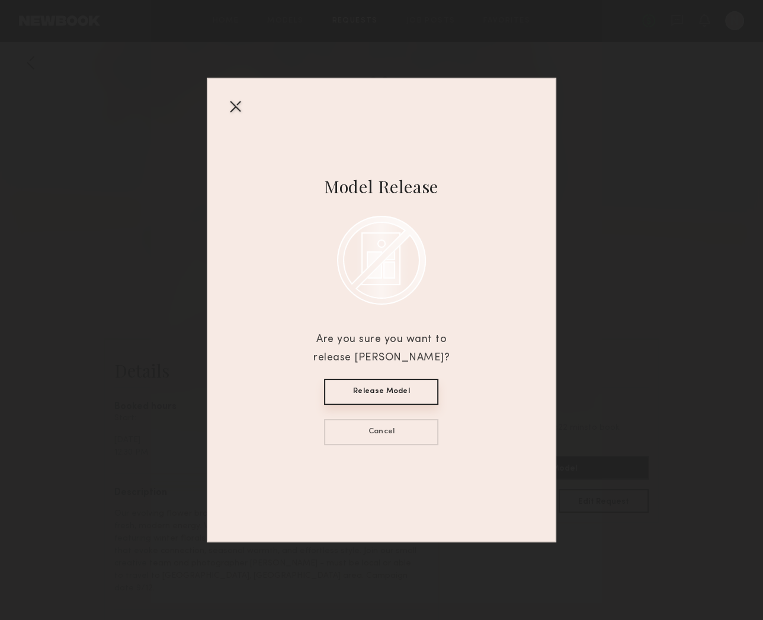
click at [230, 101] on div at bounding box center [235, 106] width 19 height 19
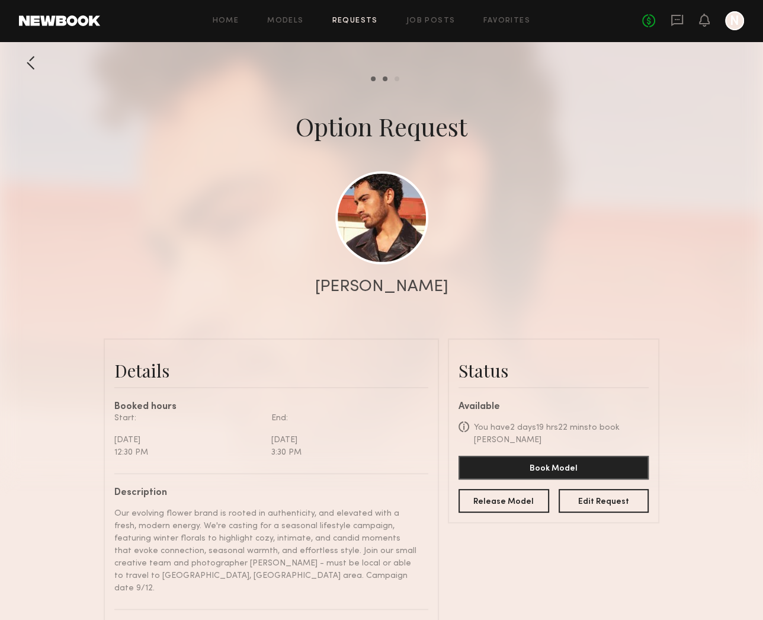
click at [86, 17] on link at bounding box center [59, 20] width 81 height 11
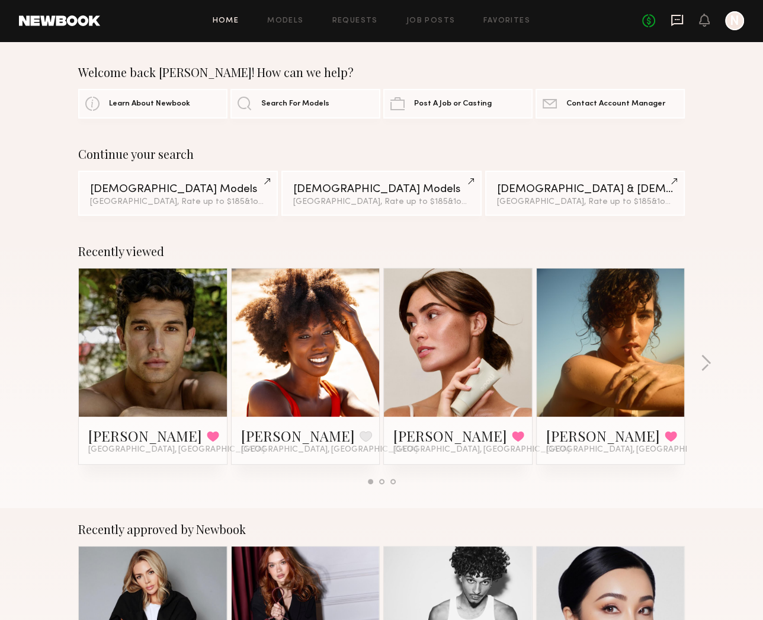
click at [680, 23] on icon at bounding box center [677, 20] width 12 height 11
